Goal: Information Seeking & Learning: Learn about a topic

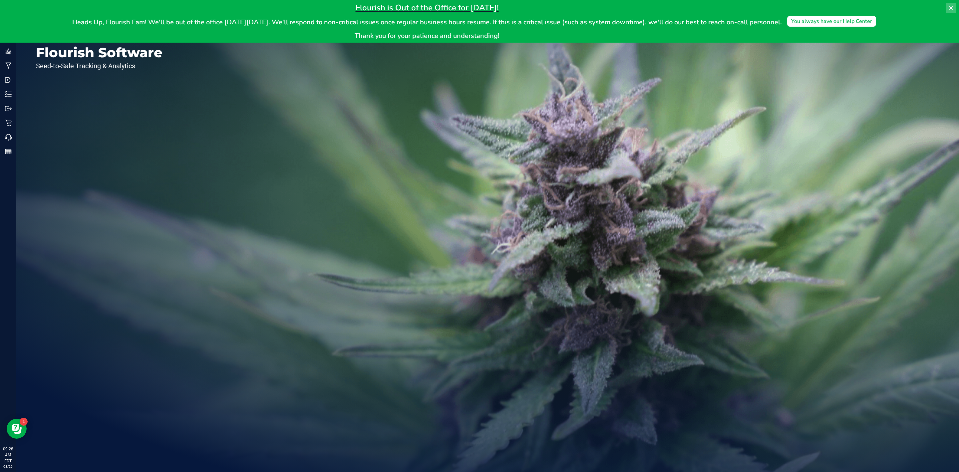
click at [949, 10] on icon at bounding box center [950, 7] width 5 height 5
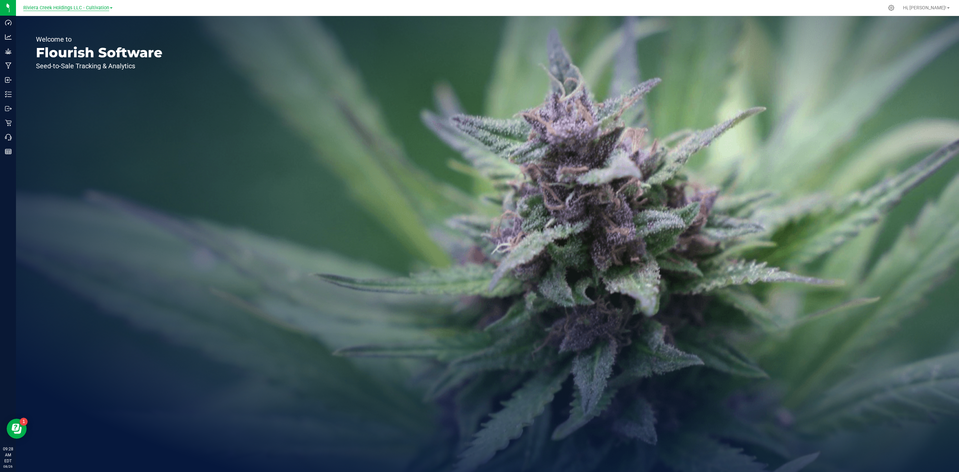
click at [83, 5] on span "Riviera Creek Holdings LLC - Cultivation" at bounding box center [66, 8] width 86 height 6
click at [82, 31] on link "Riviera Creek Holdings LLC - Processing" at bounding box center [67, 32] width 97 height 9
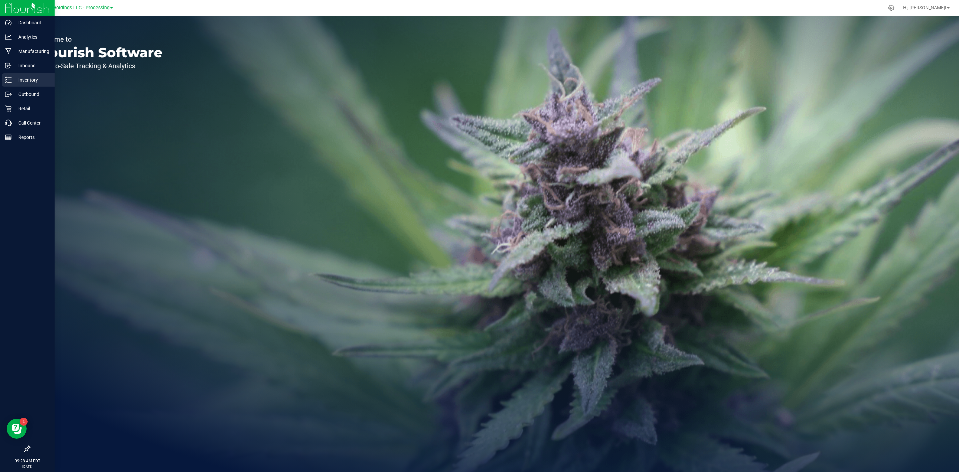
click at [14, 73] on div "Inventory" at bounding box center [28, 79] width 53 height 13
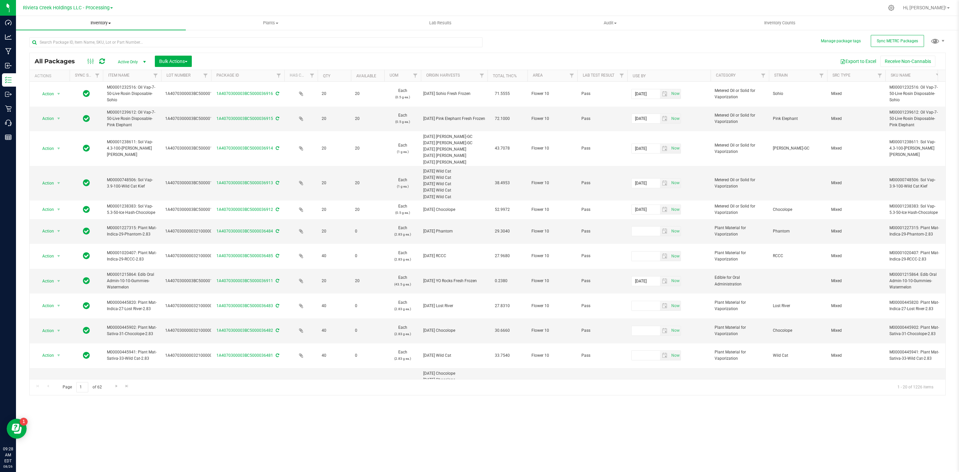
click at [99, 17] on uib-tab-heading "Inventory All packages All inventory Waste log Create inventory" at bounding box center [101, 23] width 170 height 14
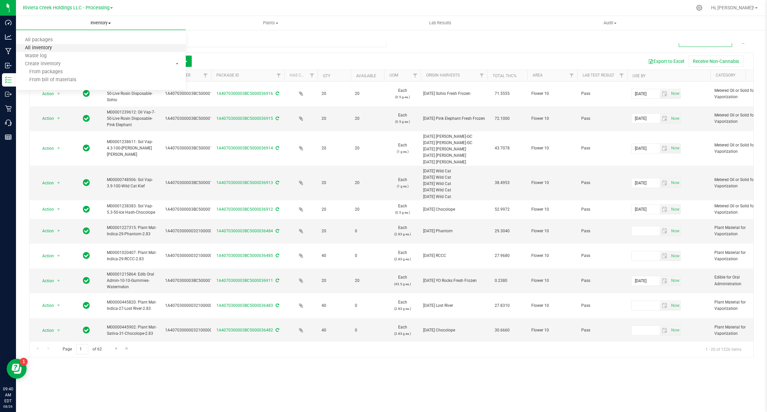
click at [46, 46] on span "All inventory" at bounding box center [38, 48] width 45 height 6
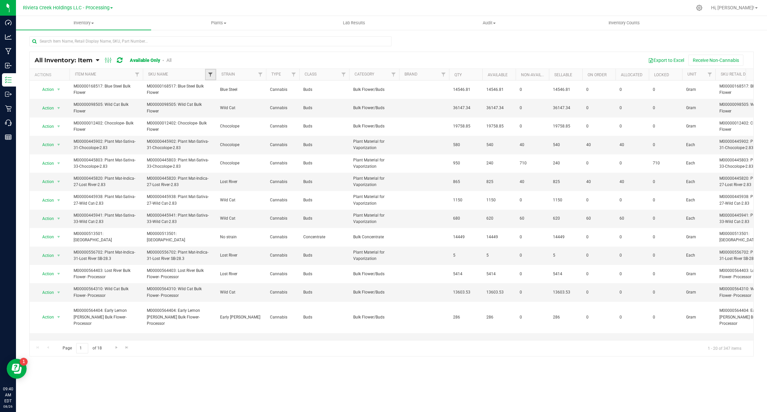
click at [208, 77] on span "Filter" at bounding box center [210, 74] width 5 height 5
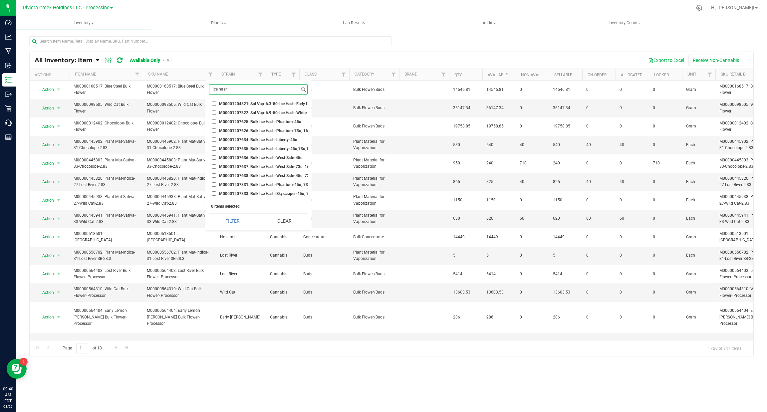
scroll to position [1255, 0]
type input "ice hash"
click at [214, 131] on input "Sticker-Circle-Ice Hash-Liberty" at bounding box center [214, 133] width 4 height 4
checkbox input "true"
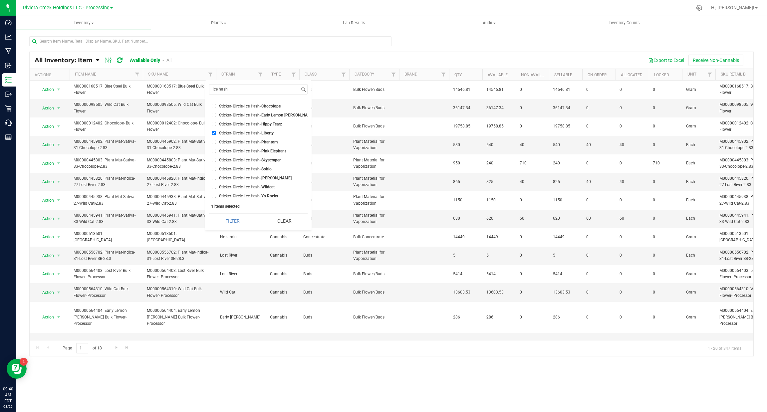
click at [215, 158] on input "Sticker-Circle-Ice Hash-Skyscraper" at bounding box center [214, 160] width 4 height 4
checkbox input "true"
click at [213, 176] on input "Sticker-Circle-Ice Hash-Stambaugh GC" at bounding box center [214, 178] width 4 height 4
checkbox input "true"
click at [226, 218] on button "Filter" at bounding box center [232, 221] width 47 height 15
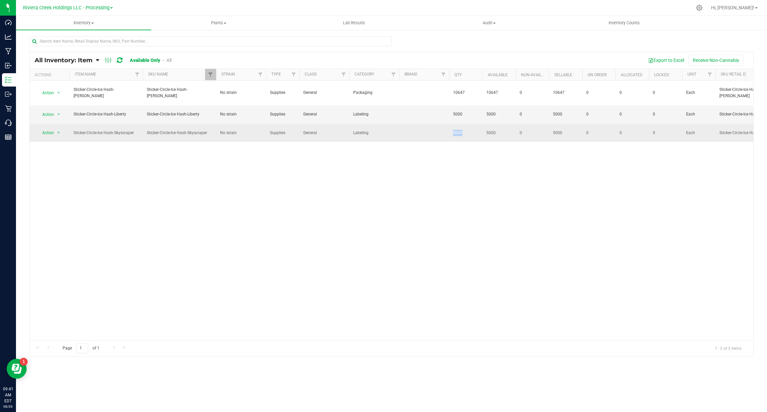
drag, startPoint x: 449, startPoint y: 133, endPoint x: 471, endPoint y: 133, distance: 22.0
click at [471, 133] on td "5000" at bounding box center [465, 133] width 33 height 18
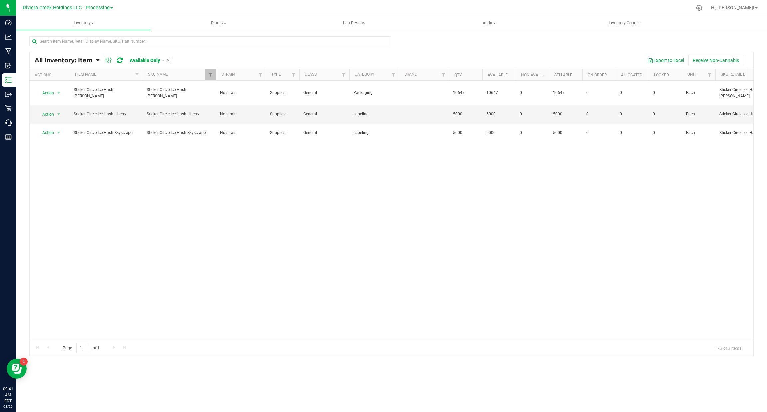
click at [474, 159] on div "Action Action Adjust qty Edit lots/costs Global inventory Locate inventory Prin…" at bounding box center [392, 211] width 724 height 260
drag, startPoint x: 209, startPoint y: 73, endPoint x: 225, endPoint y: 78, distance: 17.1
click at [209, 73] on span "Filter" at bounding box center [210, 74] width 5 height 5
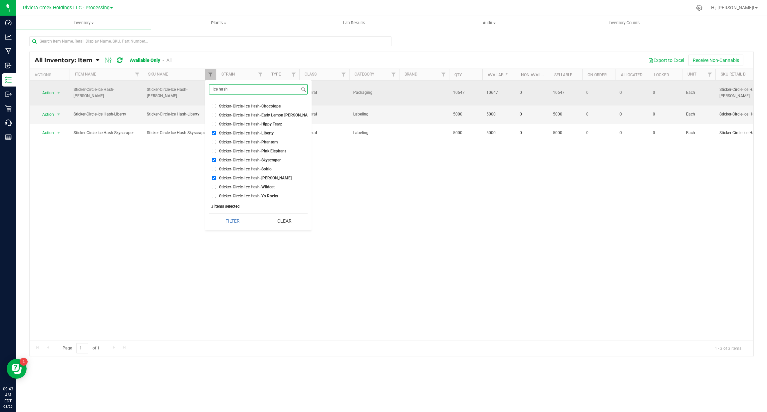
drag, startPoint x: 241, startPoint y: 92, endPoint x: 193, endPoint y: 90, distance: 48.6
click at [194, 91] on body "Dashboard Analytics Manufacturing Inbound Inventory Outbound Retail Call Center…" at bounding box center [383, 206] width 767 height 412
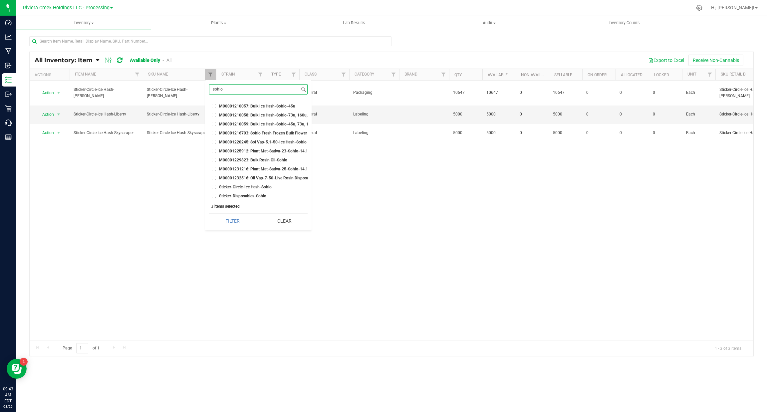
type input "sohio"
click at [234, 194] on span "Sticker-Disposables-Sohio" at bounding box center [242, 196] width 47 height 4
click at [216, 194] on input "Sticker-Disposables-Sohio" at bounding box center [214, 196] width 4 height 4
checkbox input "true"
click at [231, 222] on button "Filter" at bounding box center [232, 221] width 47 height 15
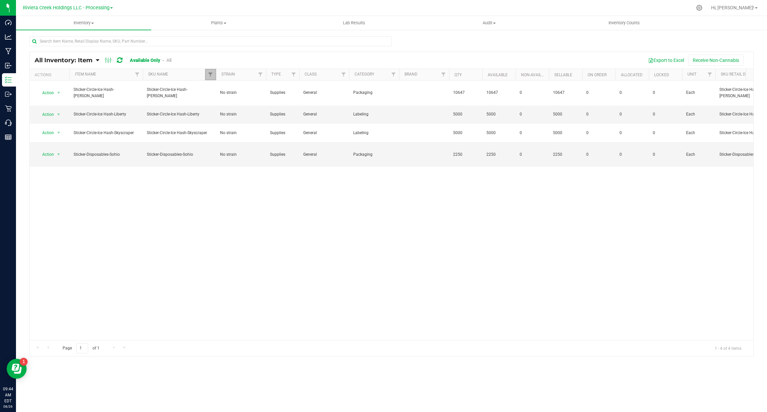
click at [205, 70] on link "Filter" at bounding box center [210, 74] width 11 height 11
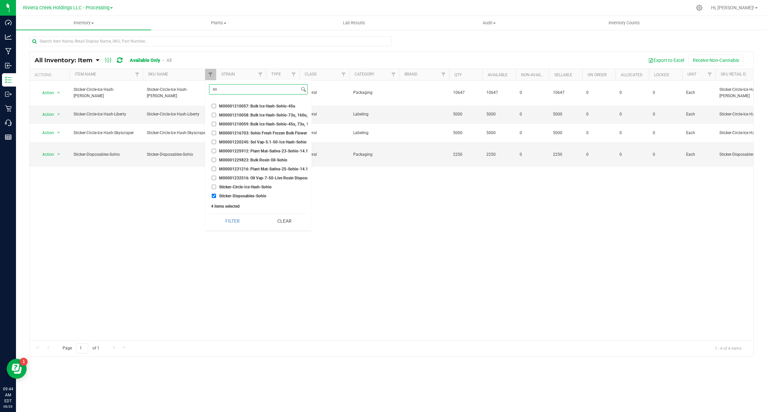
type input "s"
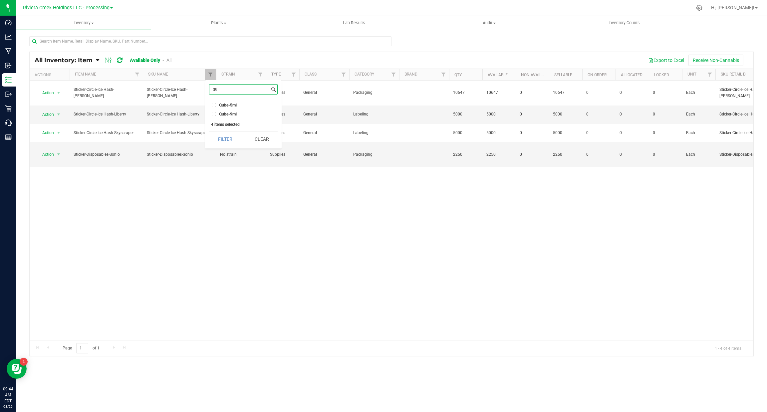
type input "q"
type input "qub"
click at [226, 105] on span "Qube-5ml" at bounding box center [228, 105] width 18 height 4
click at [216, 105] on input "Qube-5ml" at bounding box center [214, 105] width 4 height 4
checkbox input "true"
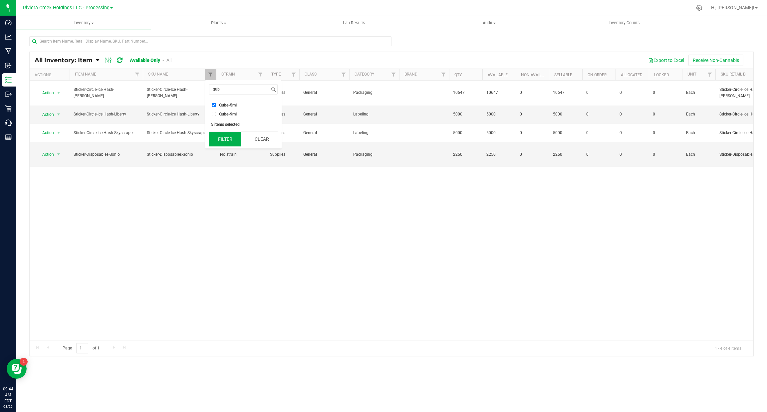
click at [229, 142] on button "Filter" at bounding box center [225, 139] width 32 height 15
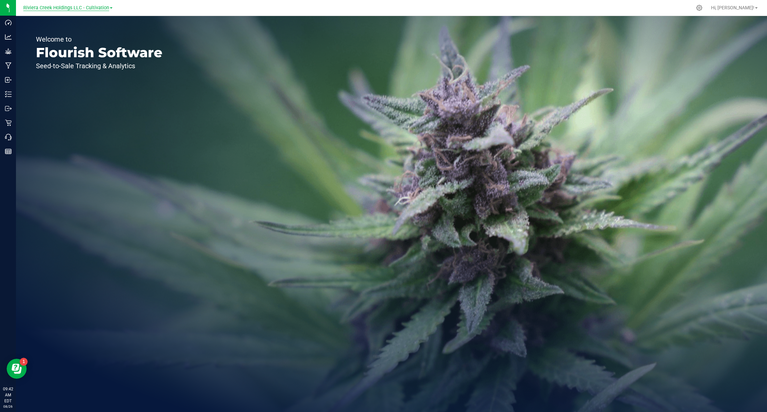
click at [89, 7] on span "Riviera Creek Holdings LLC - Cultivation" at bounding box center [66, 8] width 86 height 6
click at [95, 32] on link "Riviera Creek Holdings LLC - Processing" at bounding box center [67, 32] width 97 height 9
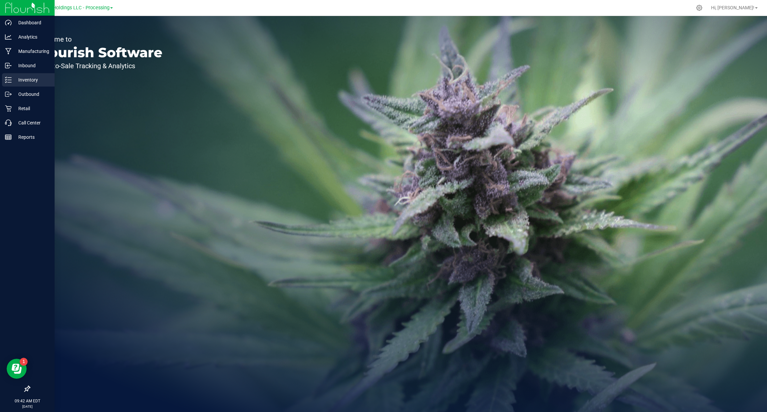
click at [12, 80] on p "Inventory" at bounding box center [32, 80] width 40 height 8
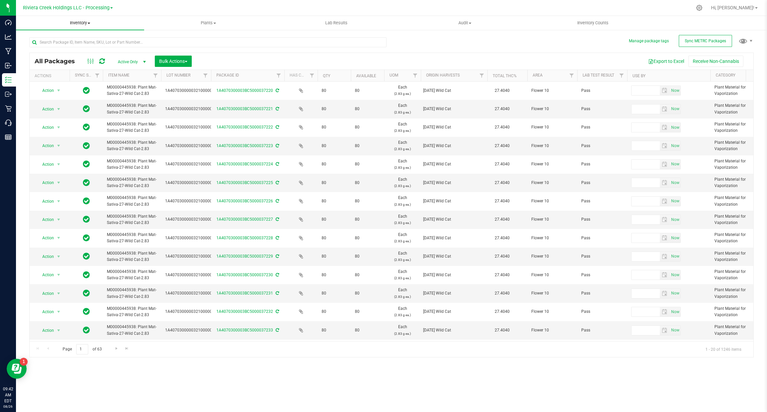
click at [85, 20] on span "Inventory" at bounding box center [80, 23] width 128 height 6
click at [488, 47] on div "All Packages Active Only Active Only Lab Samples Locked All External Internal B…" at bounding box center [391, 194] width 724 height 327
click at [112, 42] on input "text" at bounding box center [207, 42] width 357 height 10
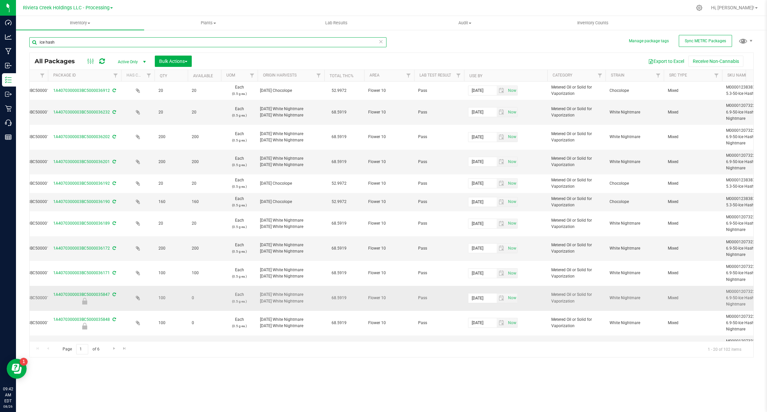
scroll to position [0, 165]
type input "ice hash"
click at [601, 75] on link "Filter" at bounding box center [597, 75] width 11 height 11
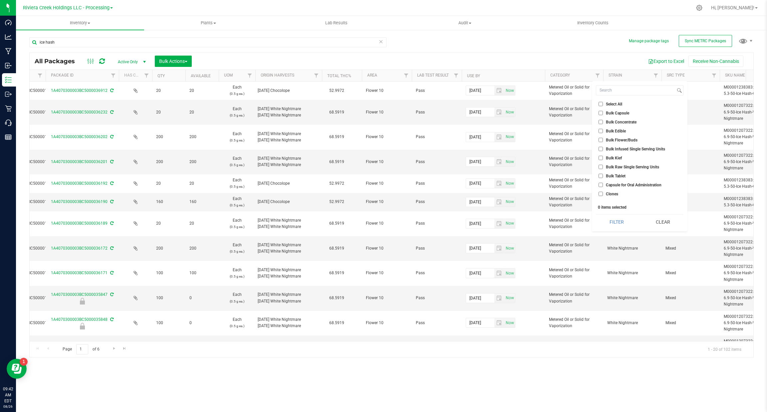
click at [624, 122] on span "Bulk Concentrate" at bounding box center [621, 122] width 31 height 4
click at [603, 122] on input "Bulk Concentrate" at bounding box center [601, 122] width 4 height 4
checkbox input "true"
click at [614, 223] on button "Filter" at bounding box center [616, 222] width 41 height 15
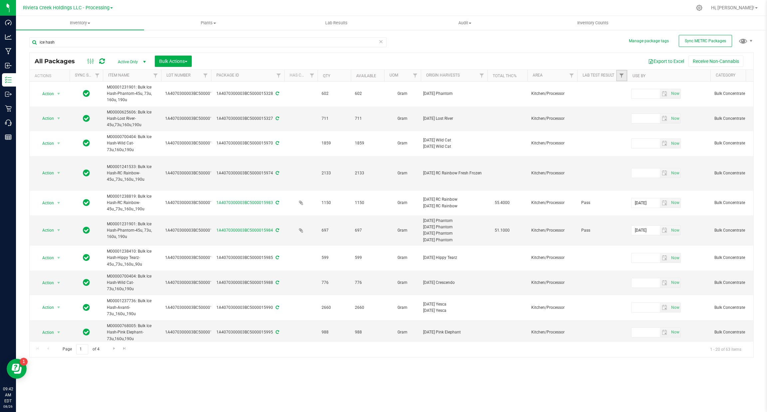
click at [618, 74] on link "Filter" at bounding box center [621, 75] width 11 height 11
click at [630, 122] on span "Pass" at bounding box center [634, 122] width 9 height 4
click at [627, 122] on input "Pass" at bounding box center [625, 122] width 4 height 4
checkbox input "true"
click at [635, 155] on button "Filter" at bounding box center [636, 156] width 32 height 15
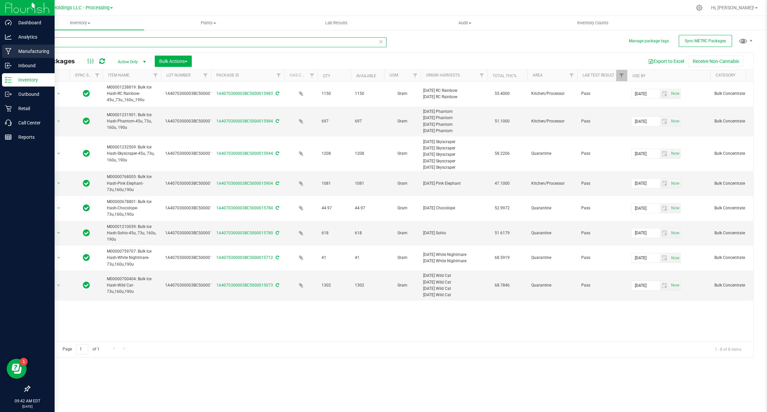
drag, startPoint x: 79, startPoint y: 38, endPoint x: 0, endPoint y: 49, distance: 79.9
click at [0, 49] on div "Dashboard Analytics Manufacturing Inbound Inventory Outbound Retail Call Center…" at bounding box center [383, 206] width 767 height 412
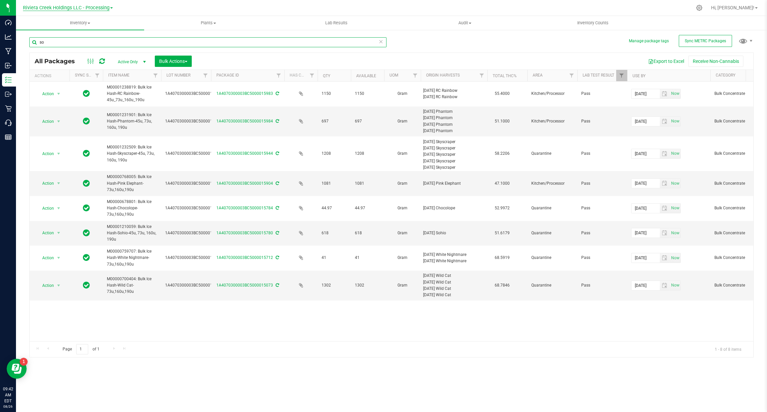
type input "so"
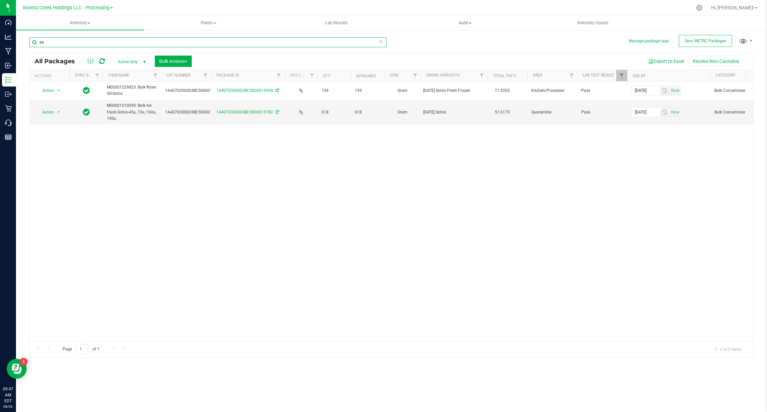
drag, startPoint x: 55, startPoint y: 40, endPoint x: 35, endPoint y: 39, distance: 20.6
click at [35, 40] on input "so" at bounding box center [207, 42] width 357 height 10
click at [215, 186] on div "Action Action Adjust qty Create package Edit attributes Global inventory Locate…" at bounding box center [392, 212] width 724 height 260
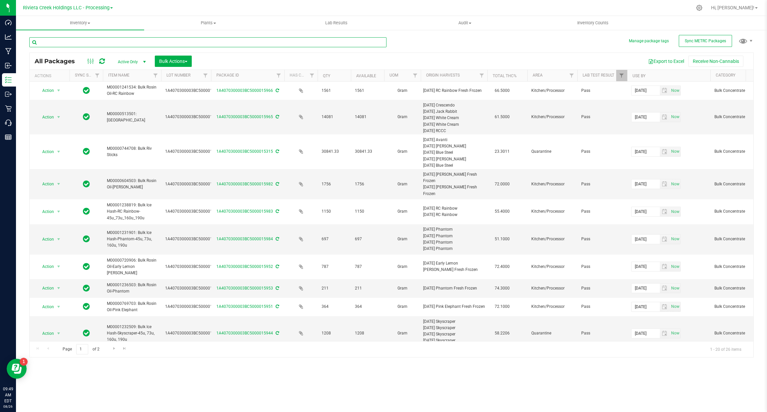
click at [116, 40] on input "text" at bounding box center [207, 42] width 357 height 10
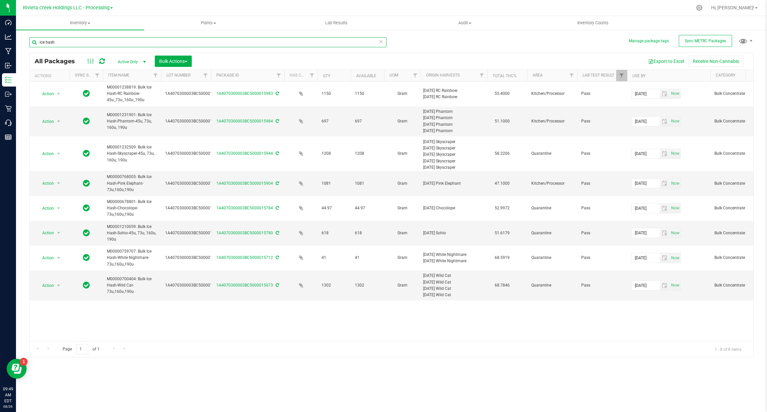
type input "ice hash"
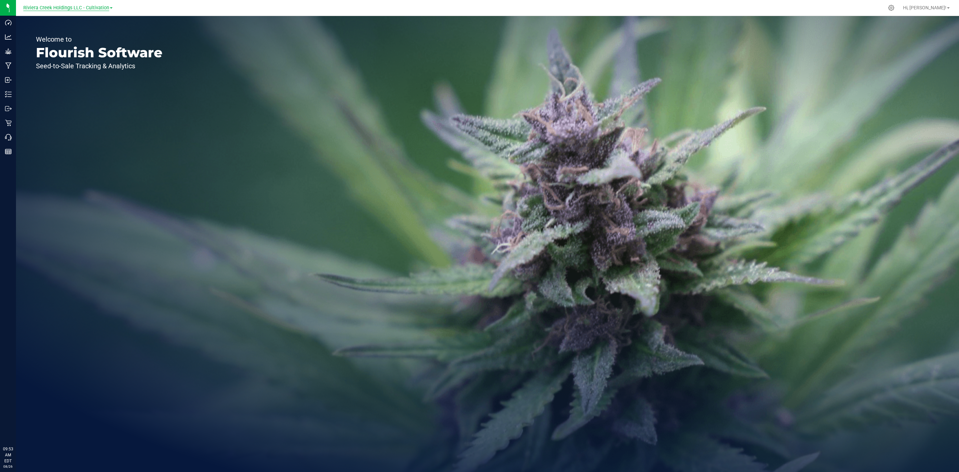
click at [97, 6] on span "Riviera Creek Holdings LLC - Cultivation" at bounding box center [66, 8] width 86 height 6
click at [102, 31] on link "Riviera Creek Holdings LLC - Processing" at bounding box center [67, 32] width 97 height 9
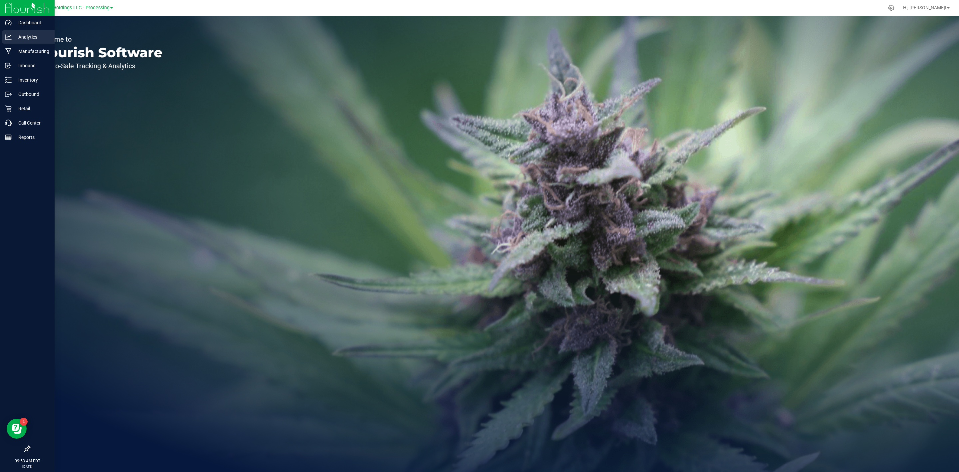
click at [13, 35] on p "Analytics" at bounding box center [32, 37] width 40 height 8
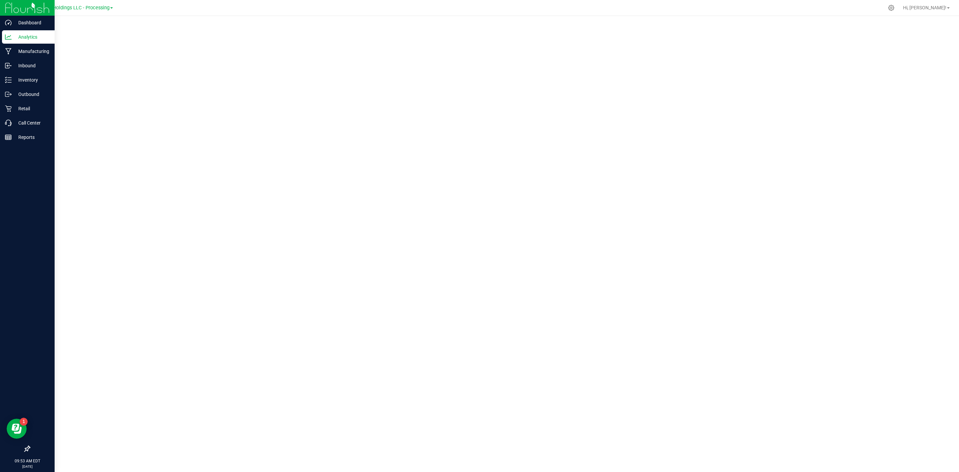
click at [16, 44] on link "Analytics" at bounding box center [27, 37] width 55 height 14
click at [19, 49] on p "Manufacturing" at bounding box center [32, 51] width 40 height 8
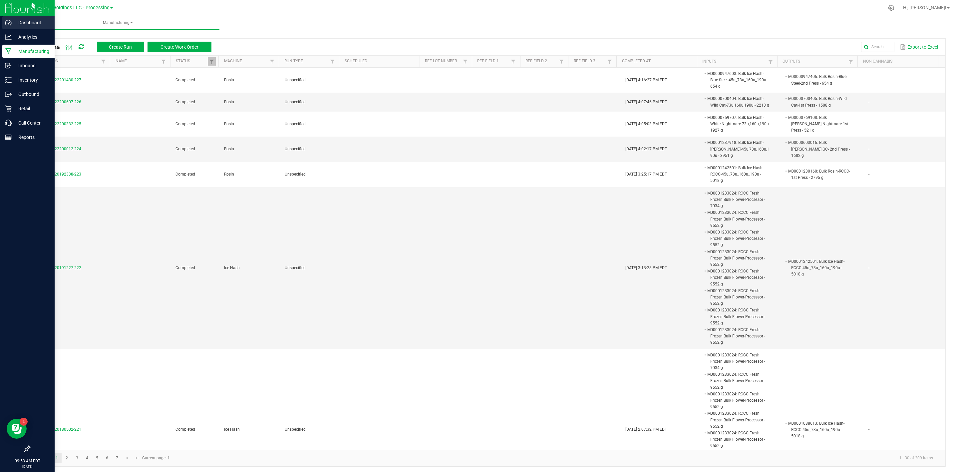
click at [34, 27] on div "Dashboard" at bounding box center [28, 22] width 53 height 13
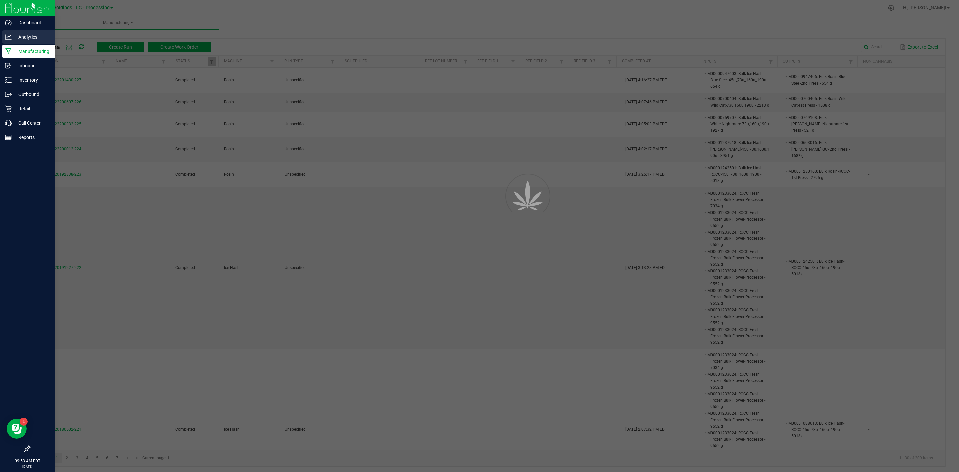
click at [33, 35] on p "Analytics" at bounding box center [32, 37] width 40 height 8
